Goal: Information Seeking & Learning: Learn about a topic

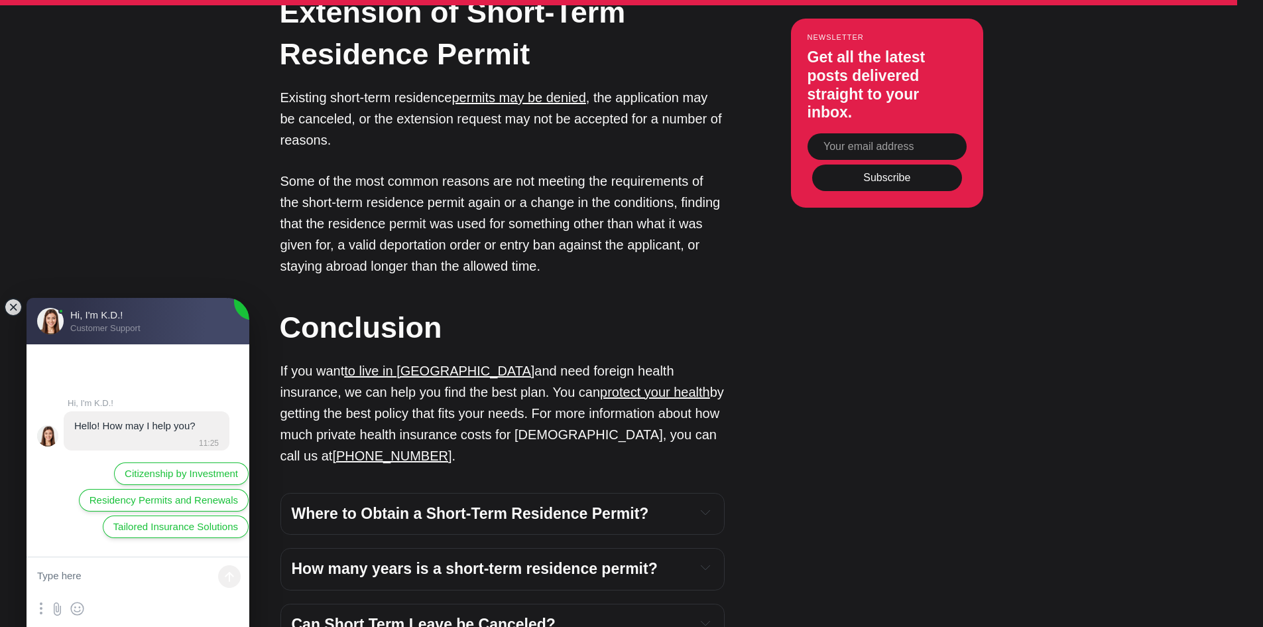
click at [696, 615] on div "Can Short Term Leave be Canceled?" at bounding box center [503, 625] width 422 height 20
click at [118, 574] on textarea at bounding box center [138, 577] width 223 height 40
click at [170, 580] on textarea "Hello! My residence prmit" at bounding box center [138, 577] width 223 height 40
paste textarea "short term e"
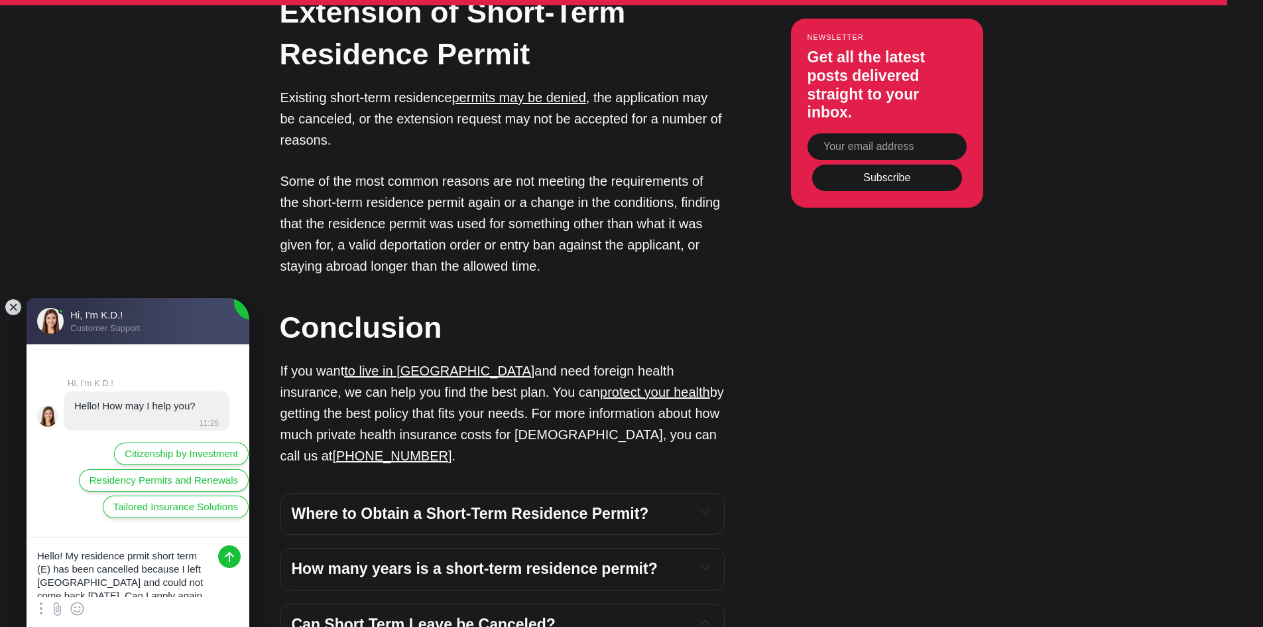
scroll to position [8024, 0]
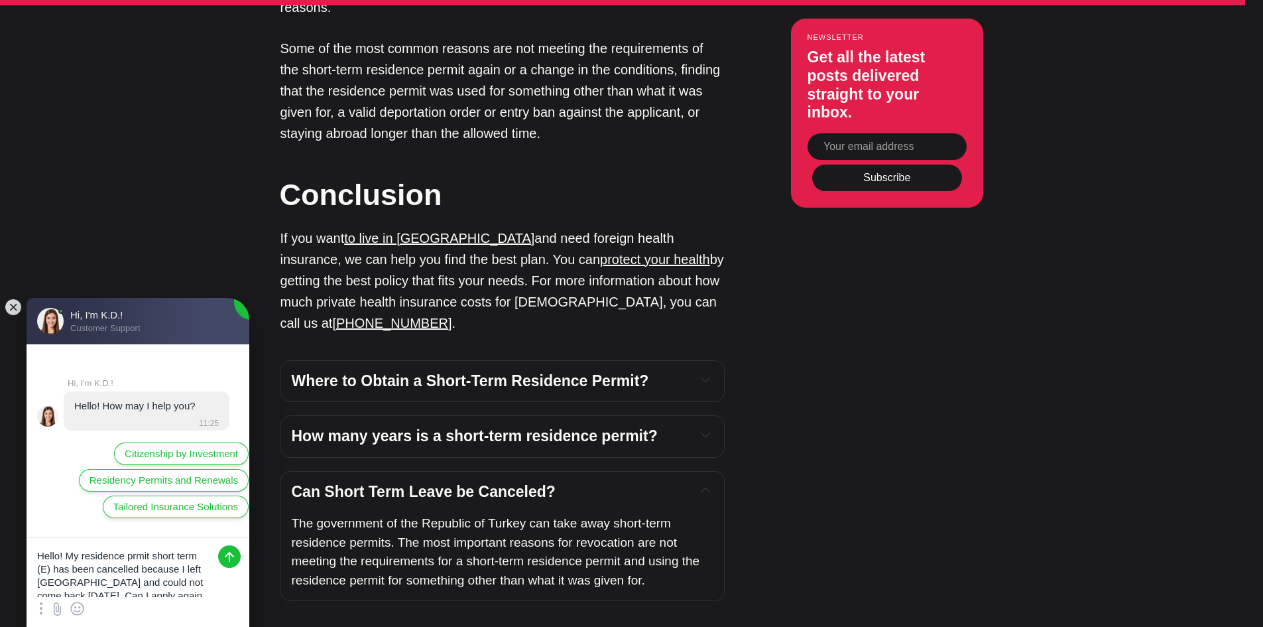
click at [200, 584] on textarea "Hello! My residence prmit short term (E) has been cancelled because I left [GEO…" at bounding box center [138, 567] width 223 height 60
click at [207, 587] on textarea "Hello! My residence prmit short term (E) has been cancelled because I left [GEO…" at bounding box center [138, 567] width 223 height 60
type textarea "Hello! My residence prmit short term (E) has been cancelled because I left [GEO…"
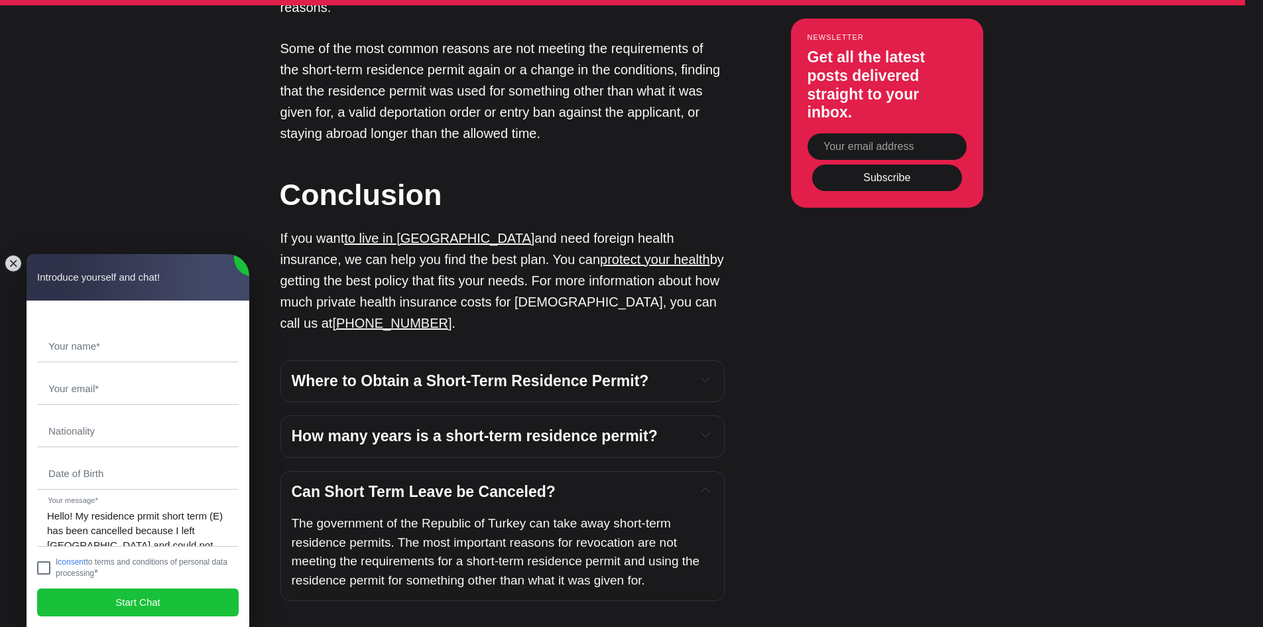
click at [44, 565] on jdiv at bounding box center [43, 567] width 13 height 13
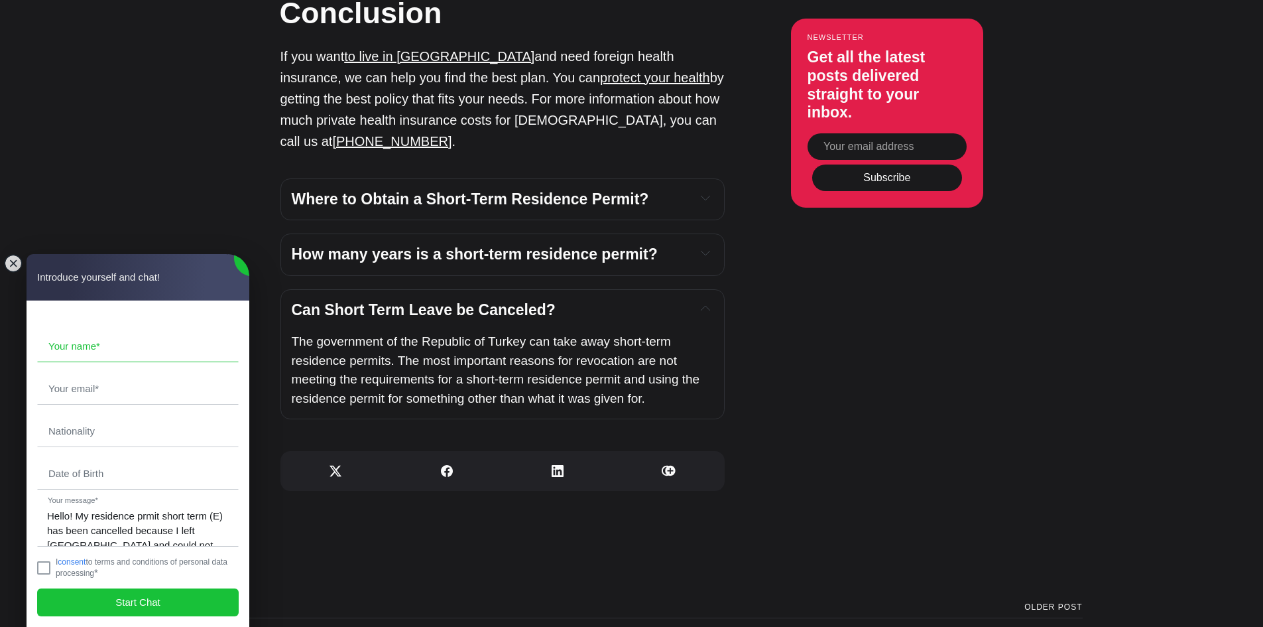
scroll to position [8024, 0]
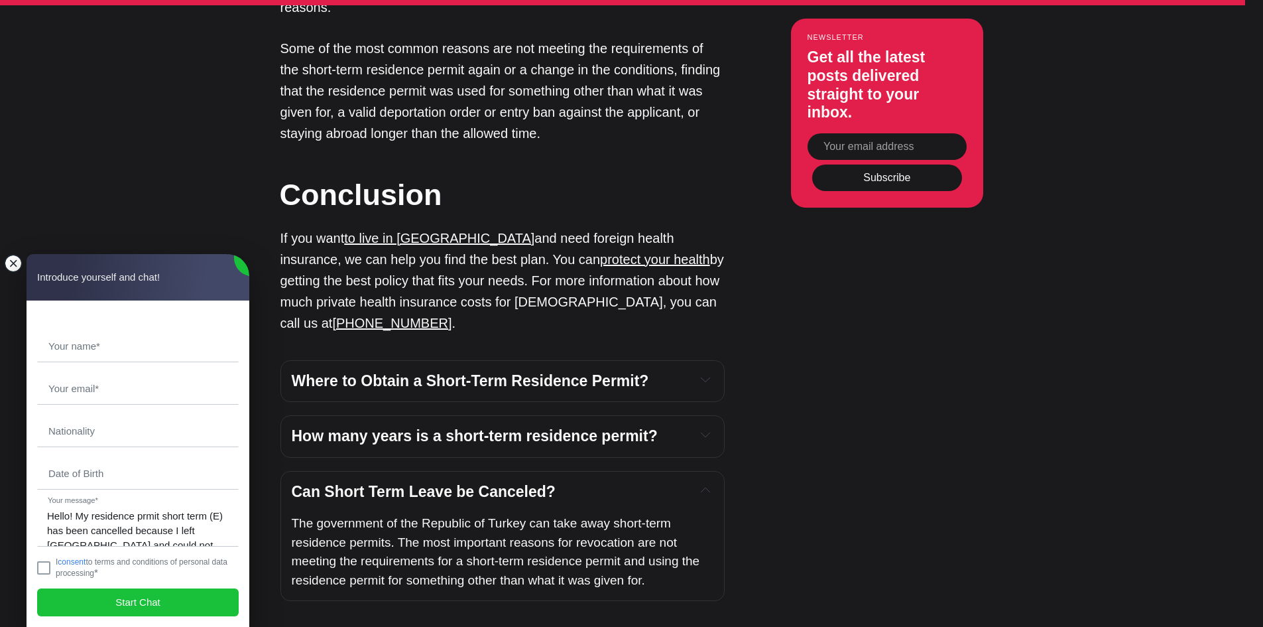
click at [17, 261] on jdiv at bounding box center [13, 263] width 19 height 19
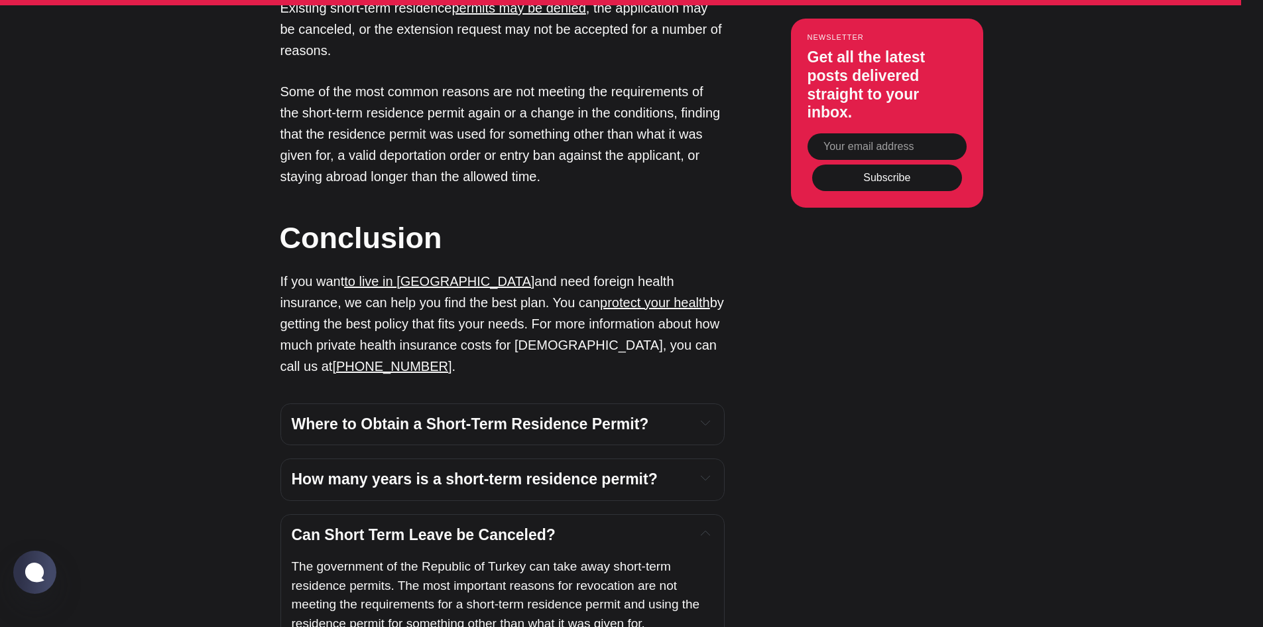
scroll to position [7958, 0]
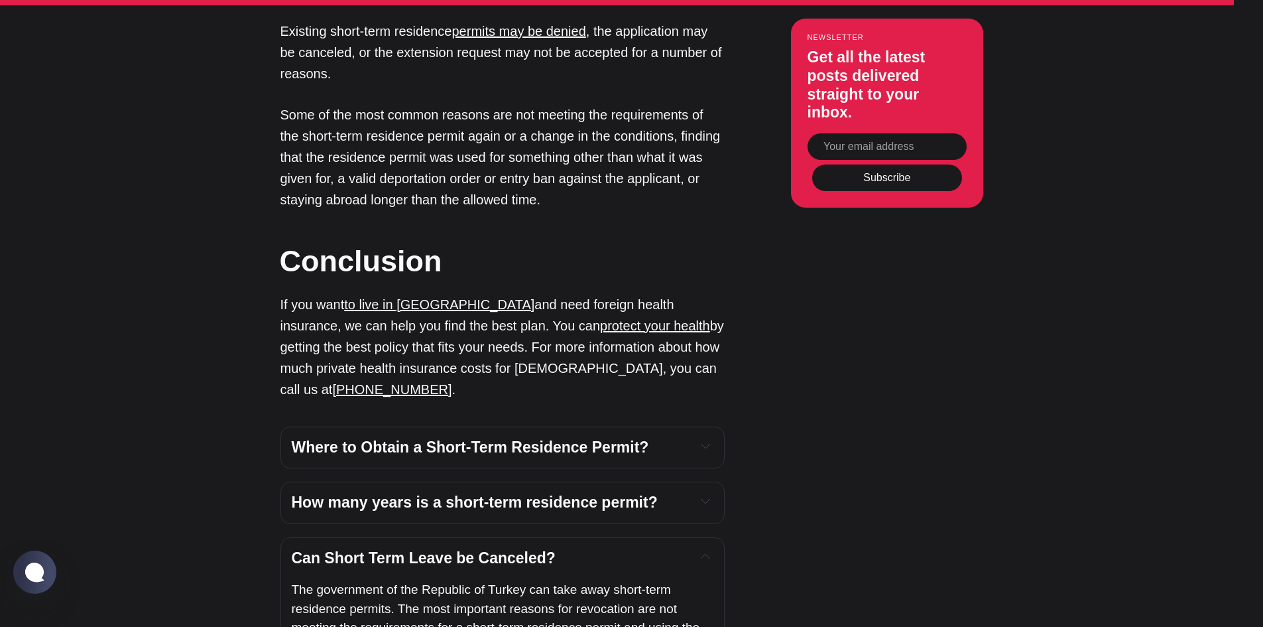
click at [702, 496] on icon at bounding box center [705, 500] width 9 height 9
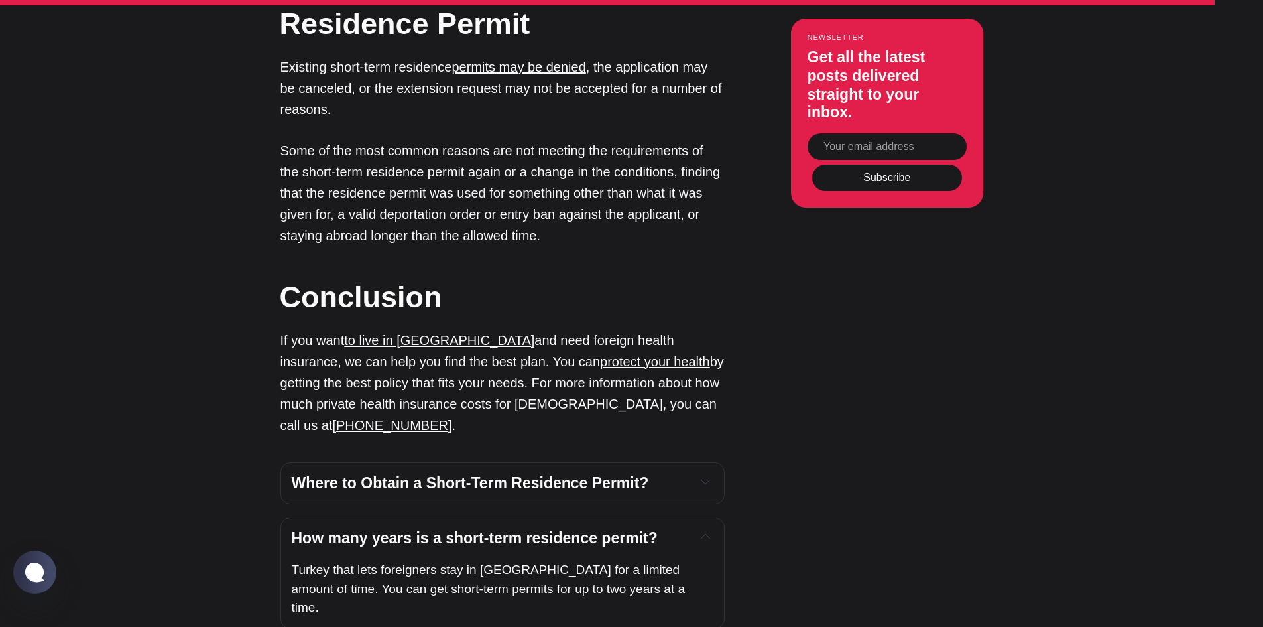
scroll to position [7892, 0]
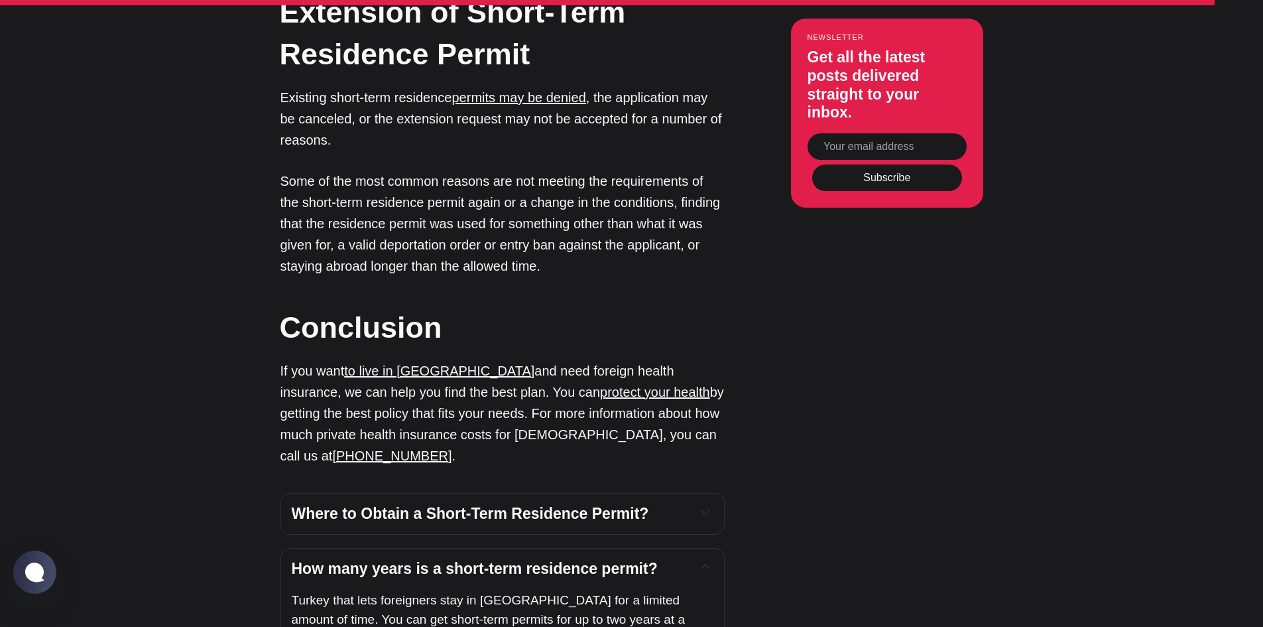
click at [704, 507] on icon at bounding box center [705, 511] width 9 height 9
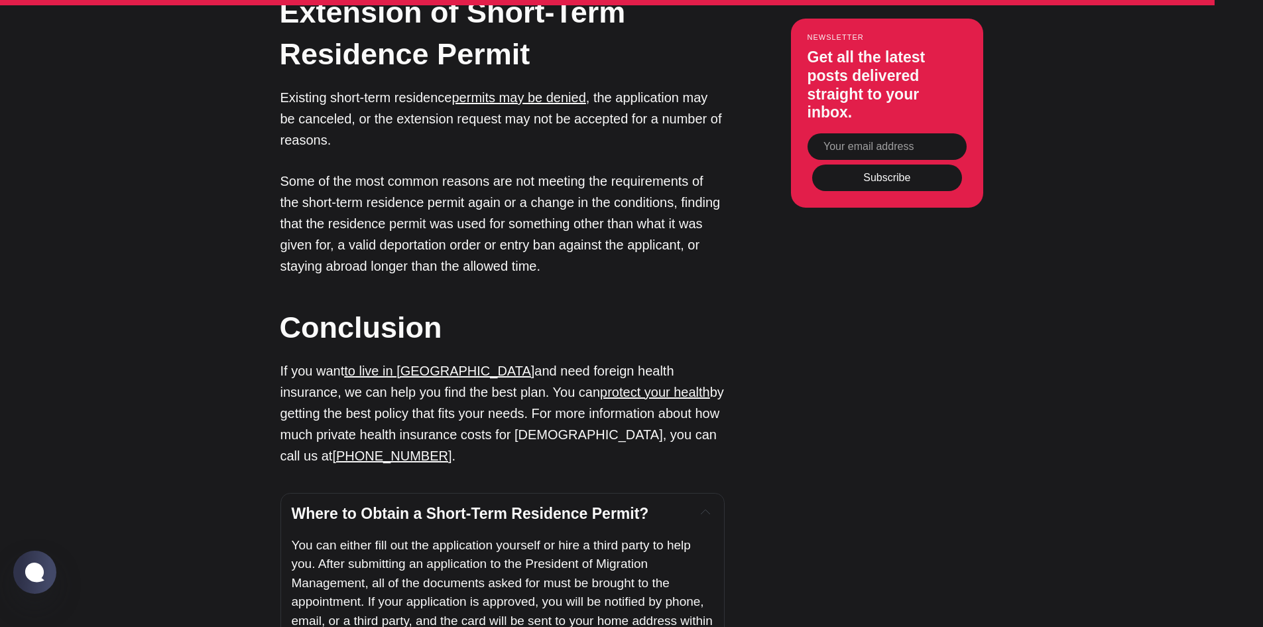
drag, startPoint x: 829, startPoint y: 552, endPoint x: 786, endPoint y: 511, distance: 59.6
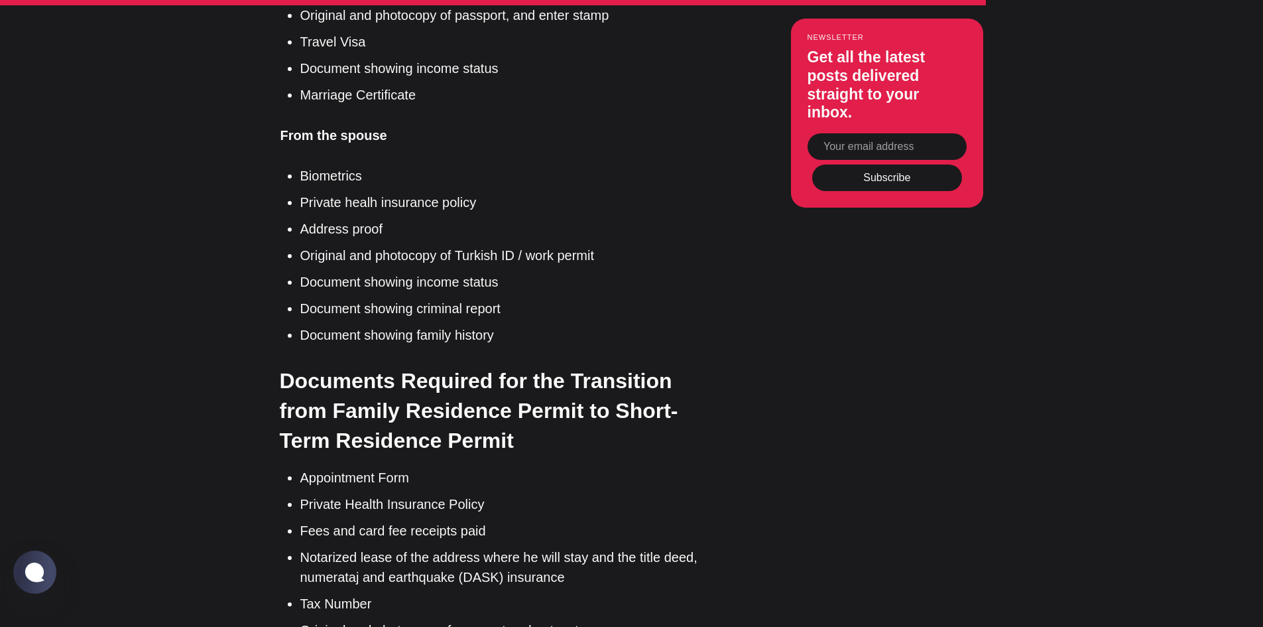
scroll to position [6433, 0]
